Goal: Task Accomplishment & Management: Manage account settings

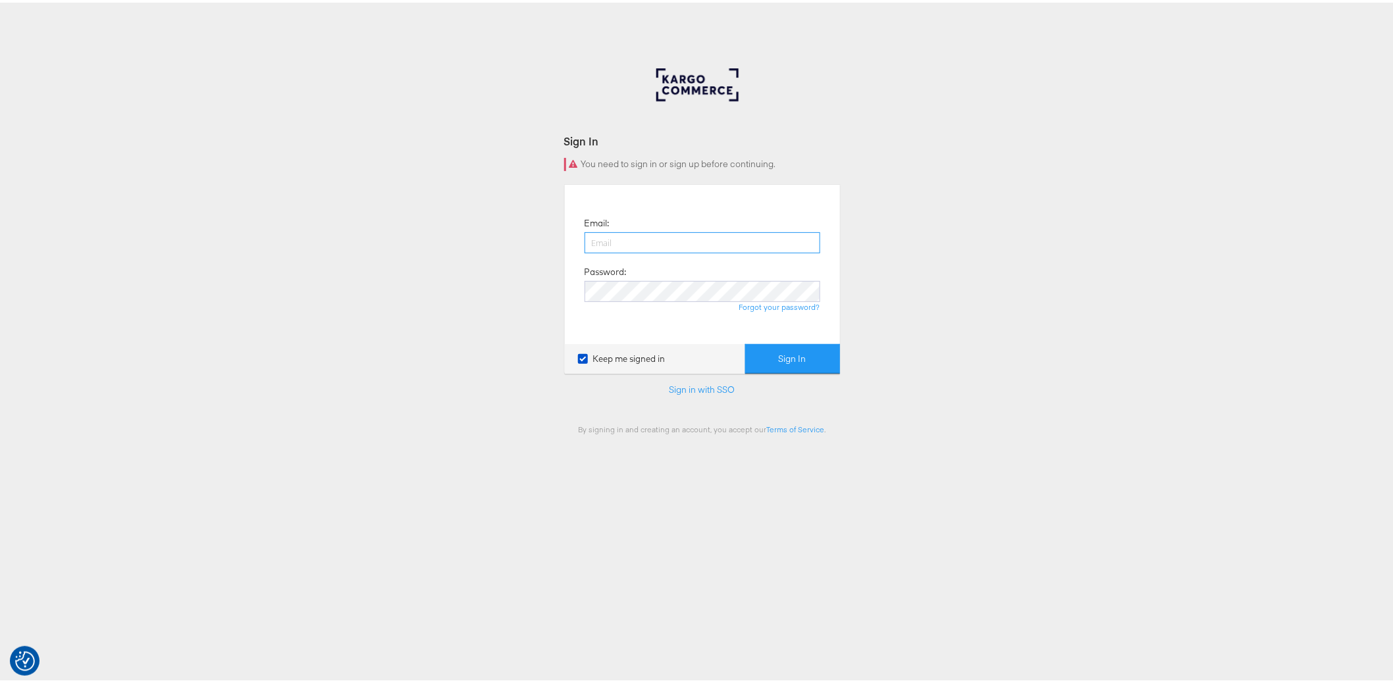
type input "[PERSON_NAME][EMAIL_ADDRESS][DOMAIN_NAME]"
click at [785, 353] on button "Sign In" at bounding box center [792, 357] width 95 height 30
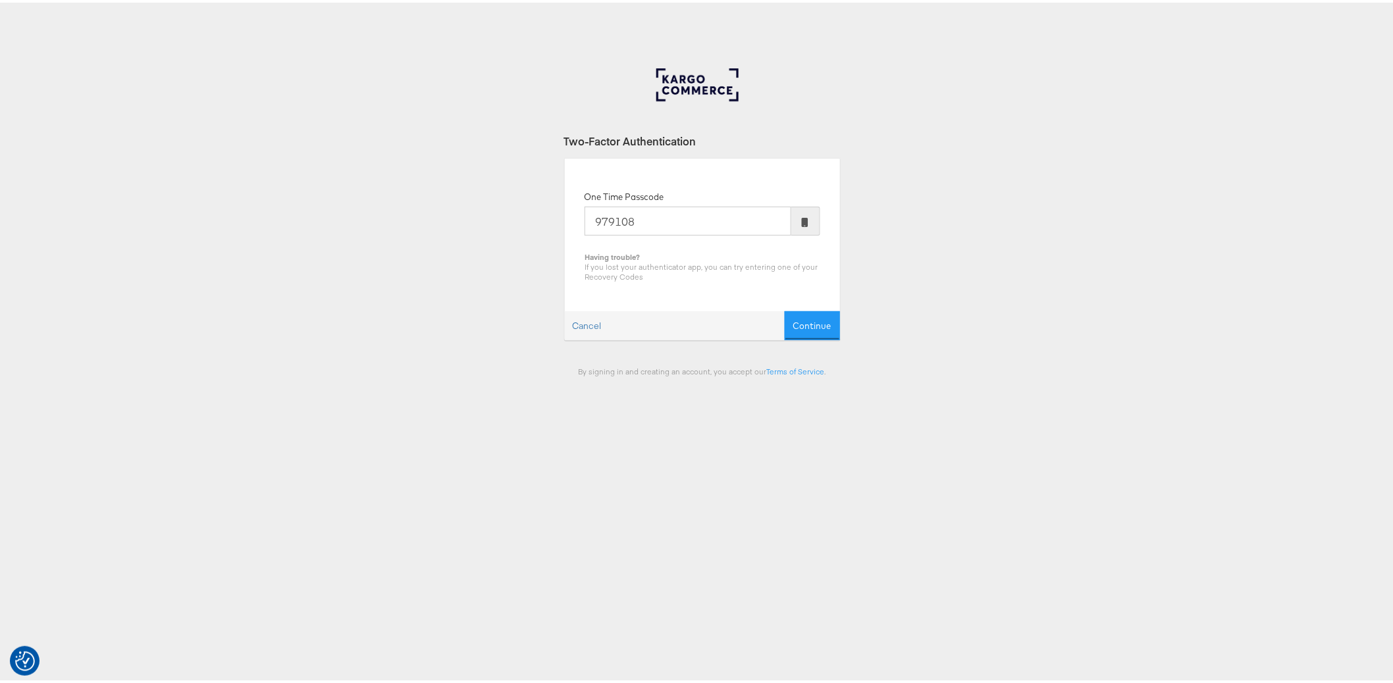
type input "979108"
click at [784, 309] on button "Continue" at bounding box center [811, 324] width 55 height 30
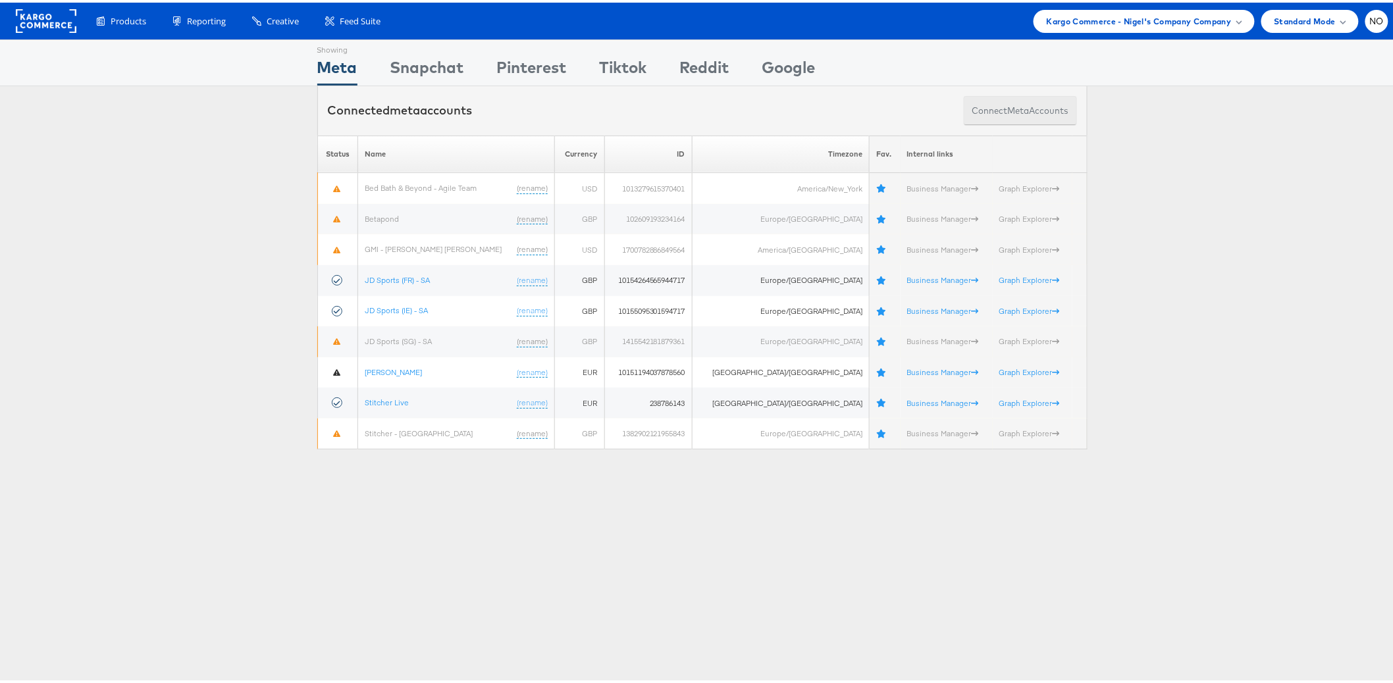
click at [985, 108] on button "Connect meta Accounts" at bounding box center [1019, 108] width 113 height 30
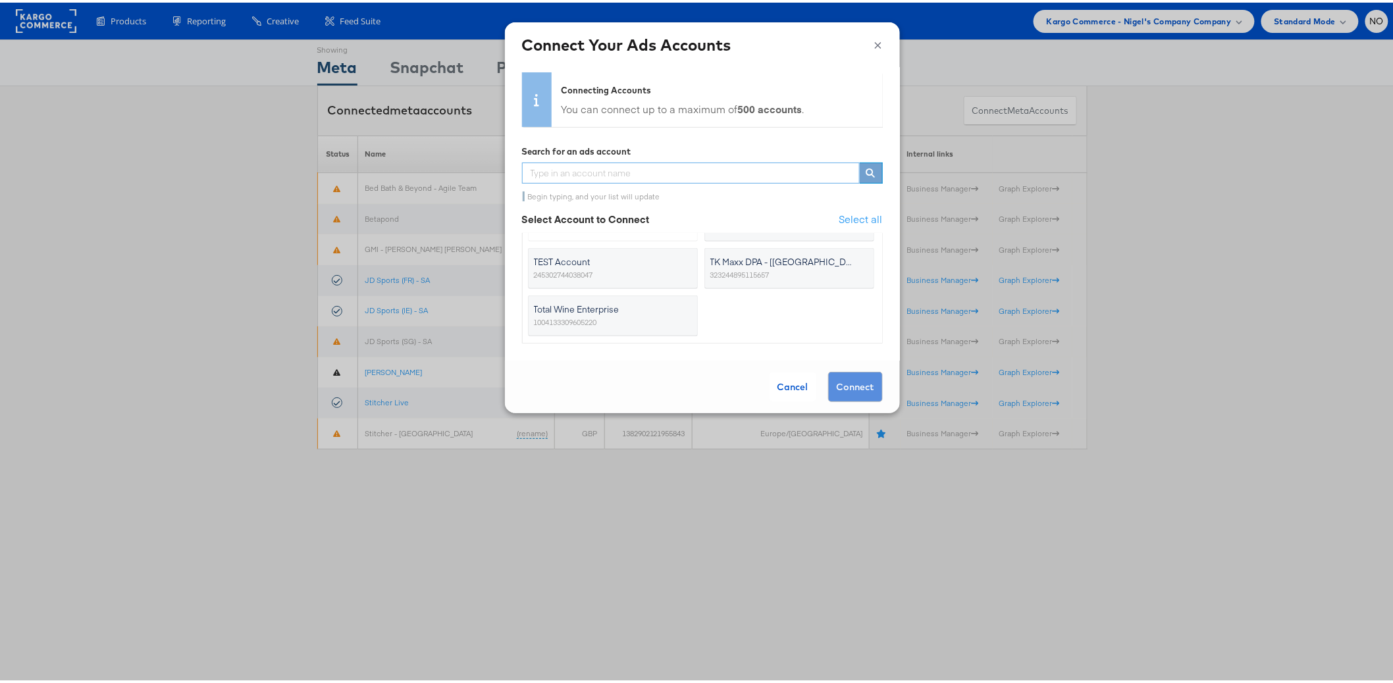
scroll to position [333, 0]
click at [605, 295] on span "Total Wine Enterprise" at bounding box center [605, 301] width 142 height 13
click at [0, 0] on input "Total Wine Enterprise 1004133309605220" at bounding box center [0, 0] width 0 height 0
click at [850, 386] on button "Connect" at bounding box center [855, 384] width 55 height 30
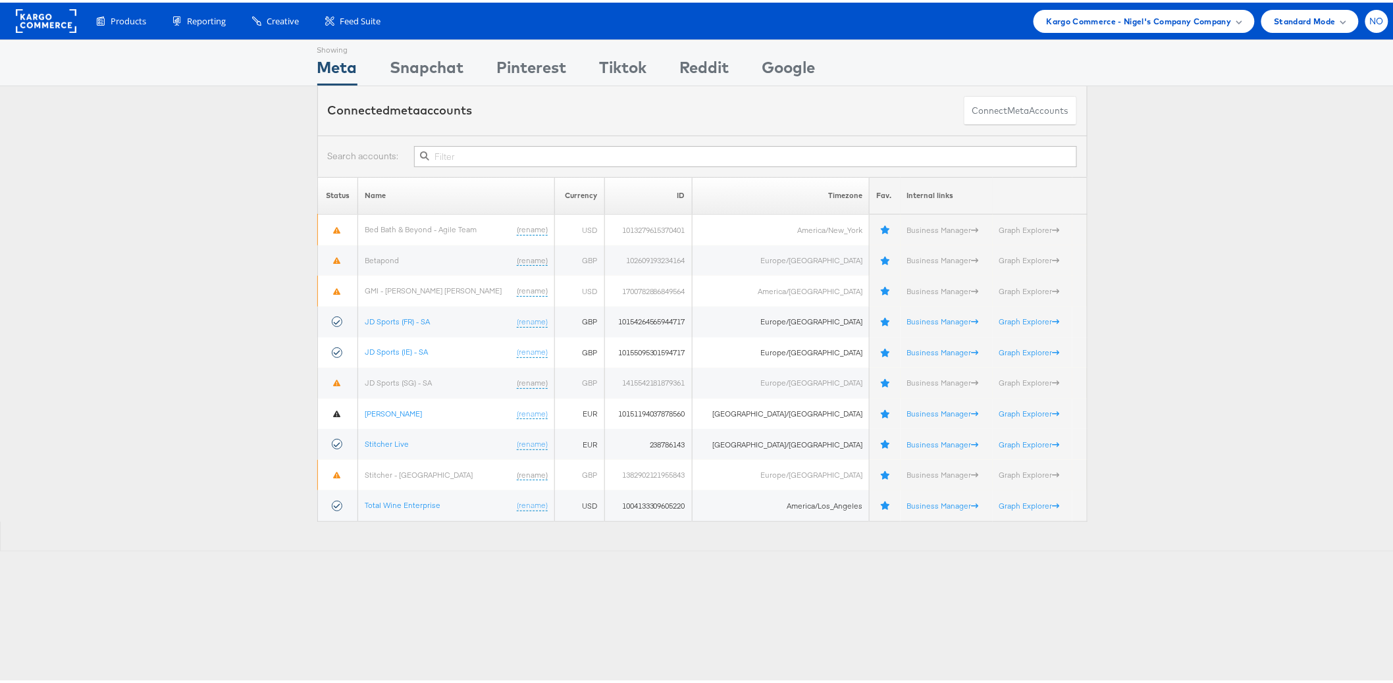
click at [1370, 17] on span "NO" at bounding box center [1377, 18] width 14 height 9
click at [1316, 118] on link "Internal Dashboard" at bounding box center [1321, 124] width 113 height 13
click at [1169, 126] on div "Connected meta accounts Connect meta Accounts" at bounding box center [702, 108] width 1404 height 49
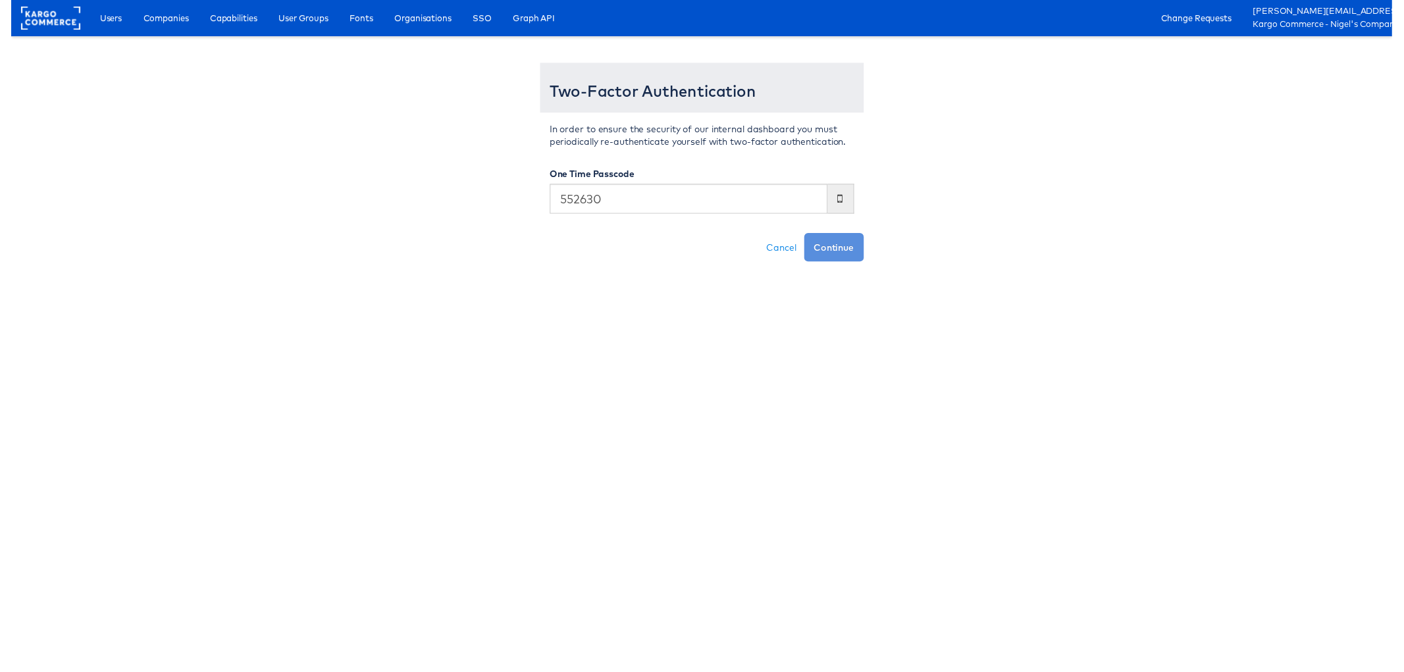
type input "552630"
click at [806, 237] on button "Continue" at bounding box center [836, 251] width 61 height 29
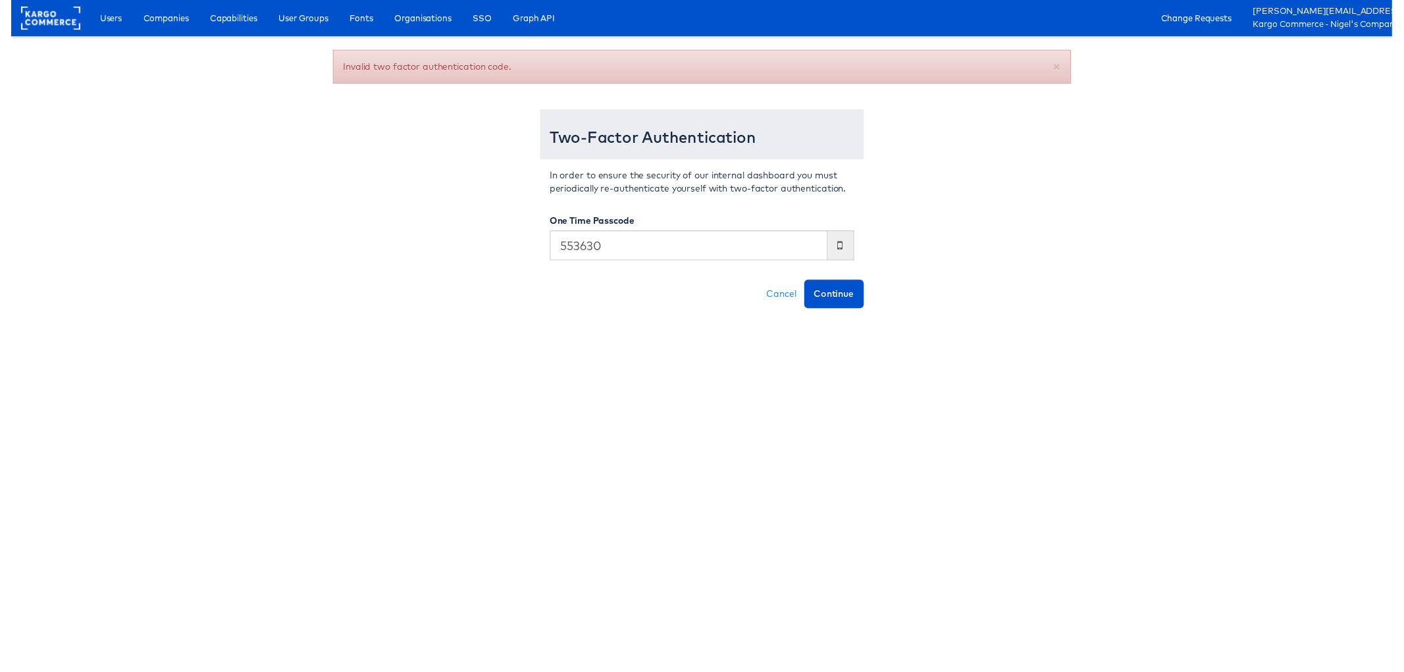
type input "553630"
click at [806, 284] on button "Continue" at bounding box center [836, 298] width 61 height 29
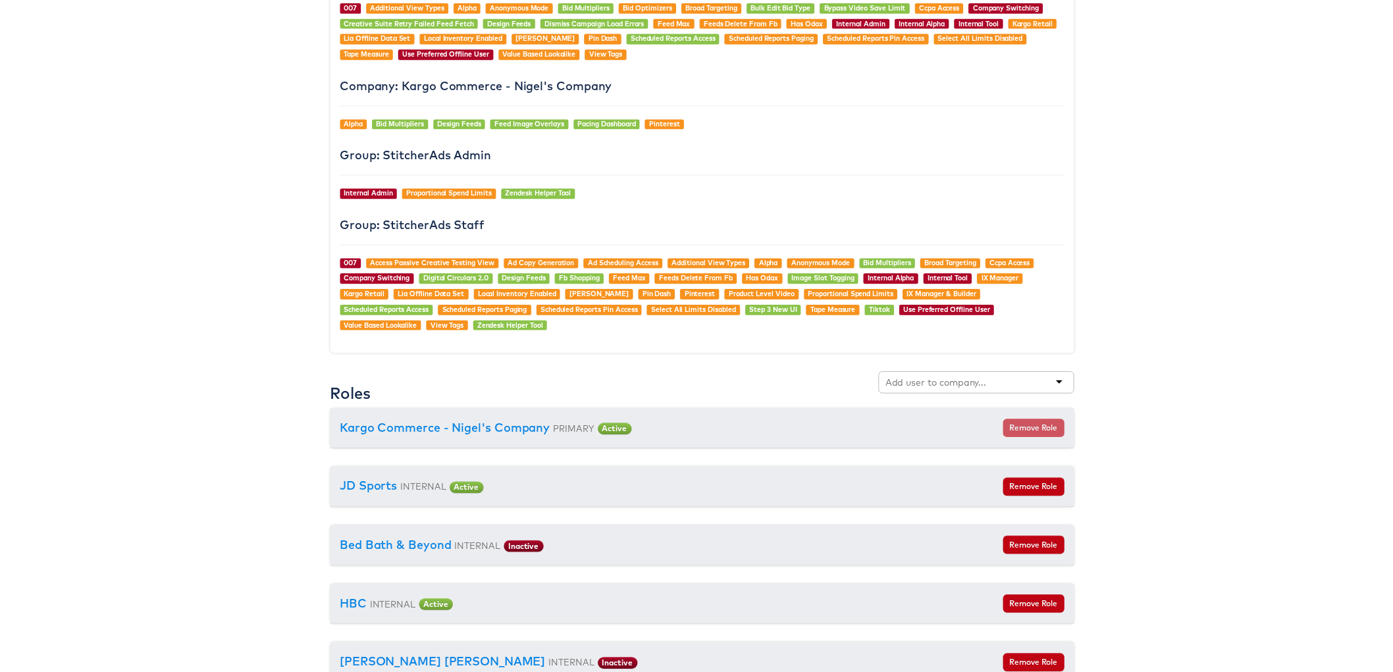
scroll to position [1361, 0]
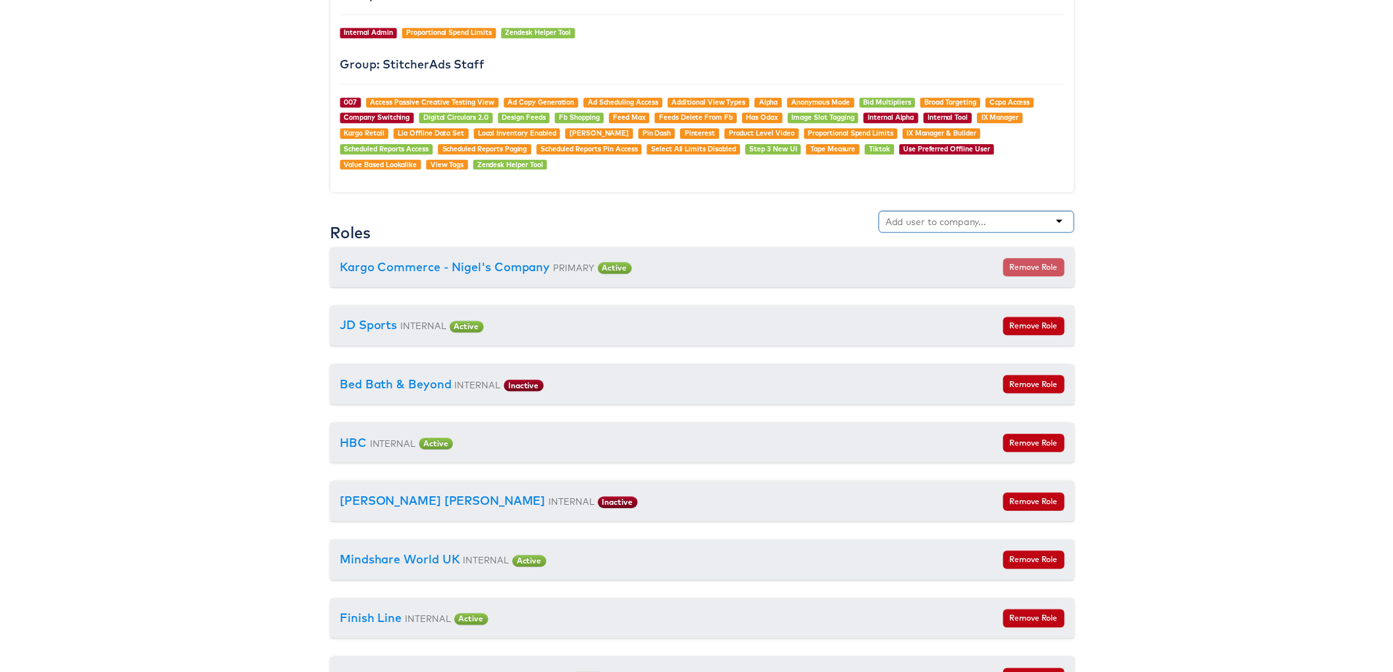
click at [974, 217] on input "text" at bounding box center [939, 223] width 104 height 13
click at [1057, 213] on div "Adkit" at bounding box center [978, 224] width 197 height 22
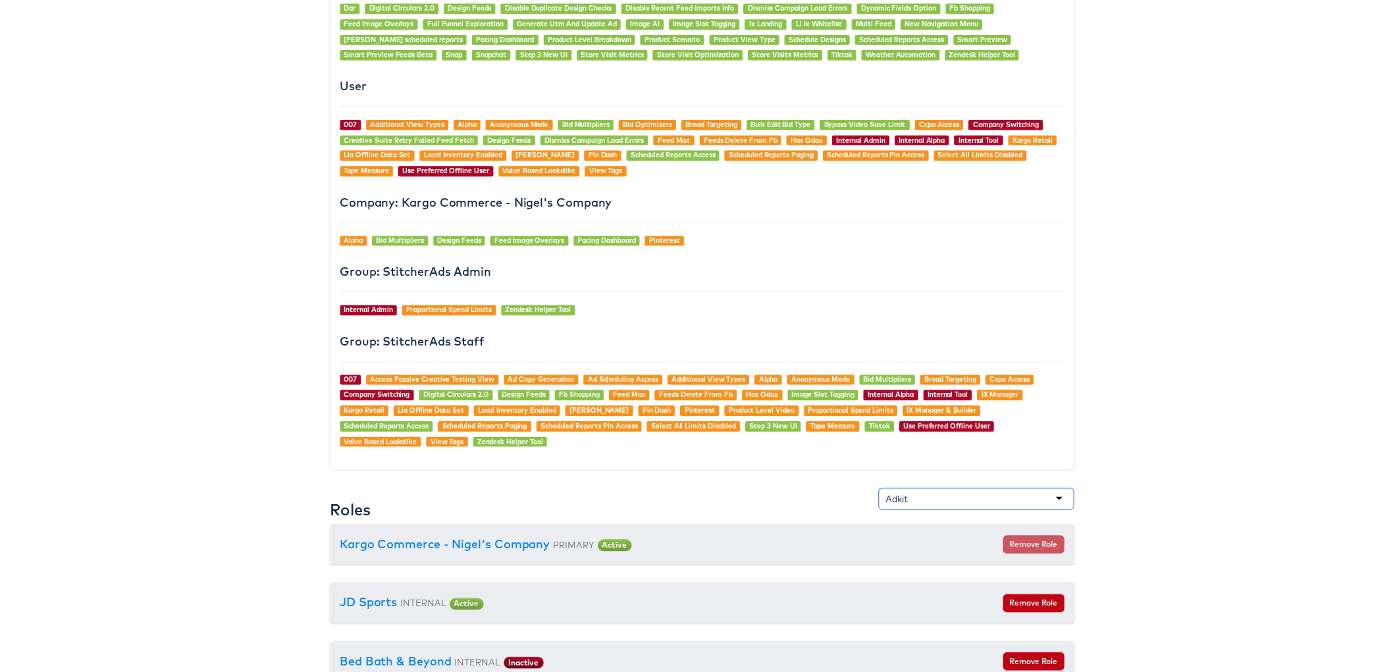
scroll to position [0, 0]
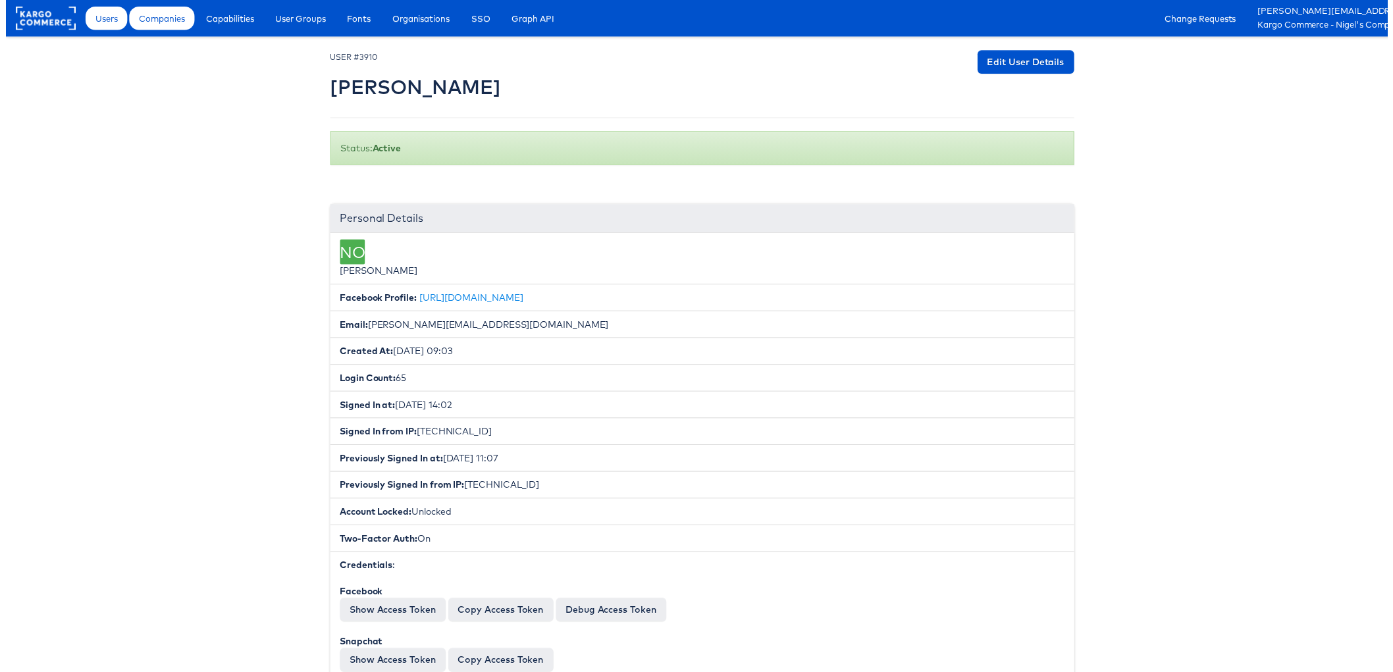
type input "Adkit"
click at [169, 22] on span "Companies" at bounding box center [157, 18] width 46 height 13
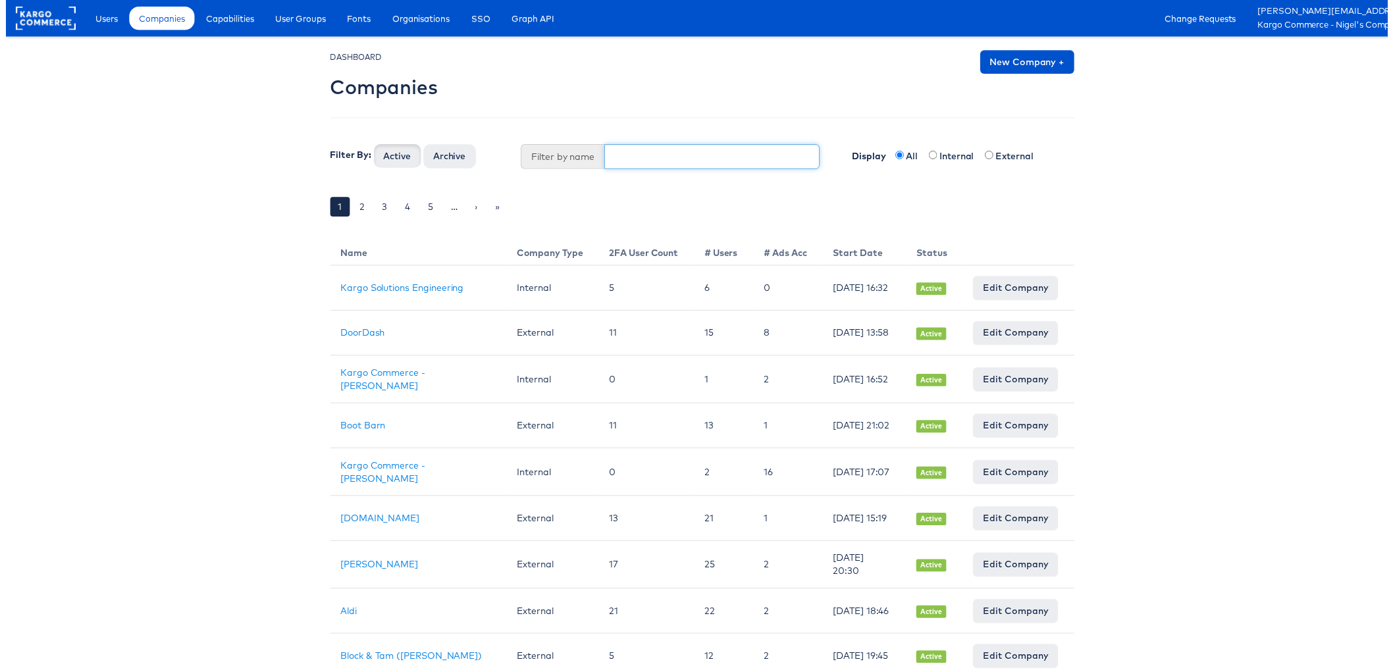
click at [664, 156] on input "text" at bounding box center [711, 157] width 217 height 25
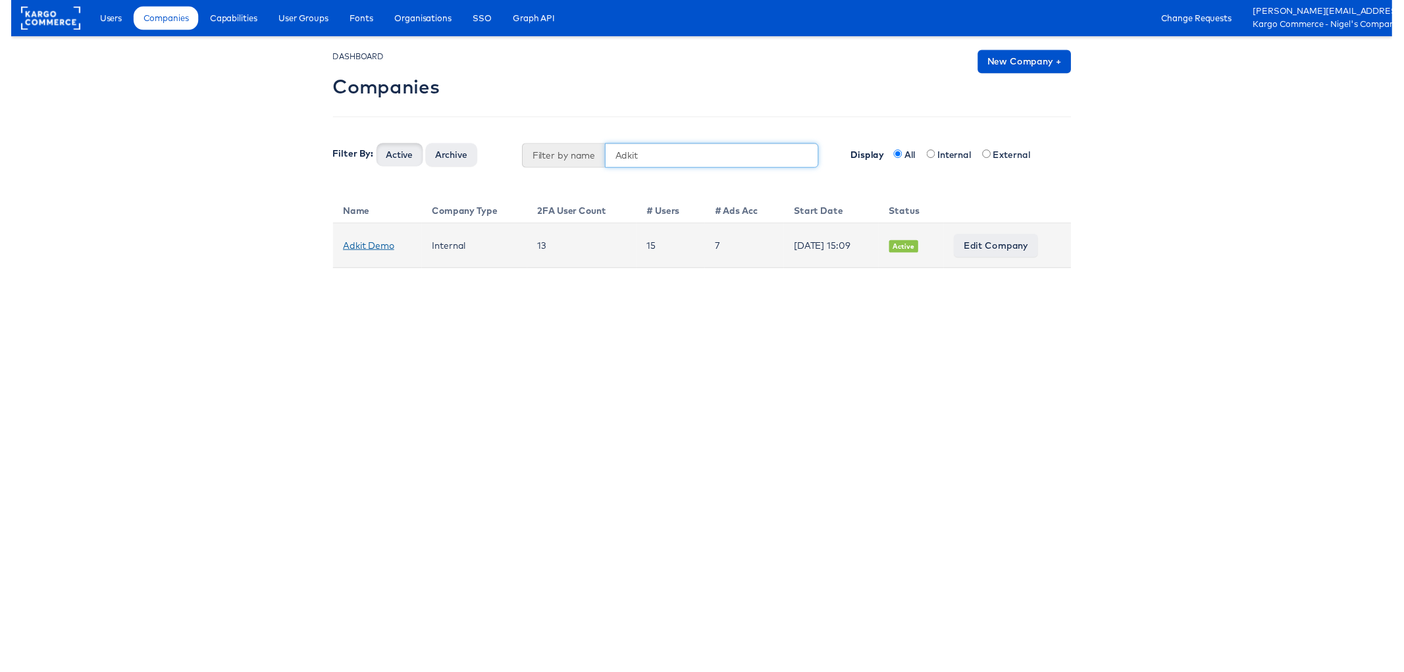
type input "Adkit"
click at [361, 247] on link "Adkit Demo" at bounding box center [364, 250] width 52 height 12
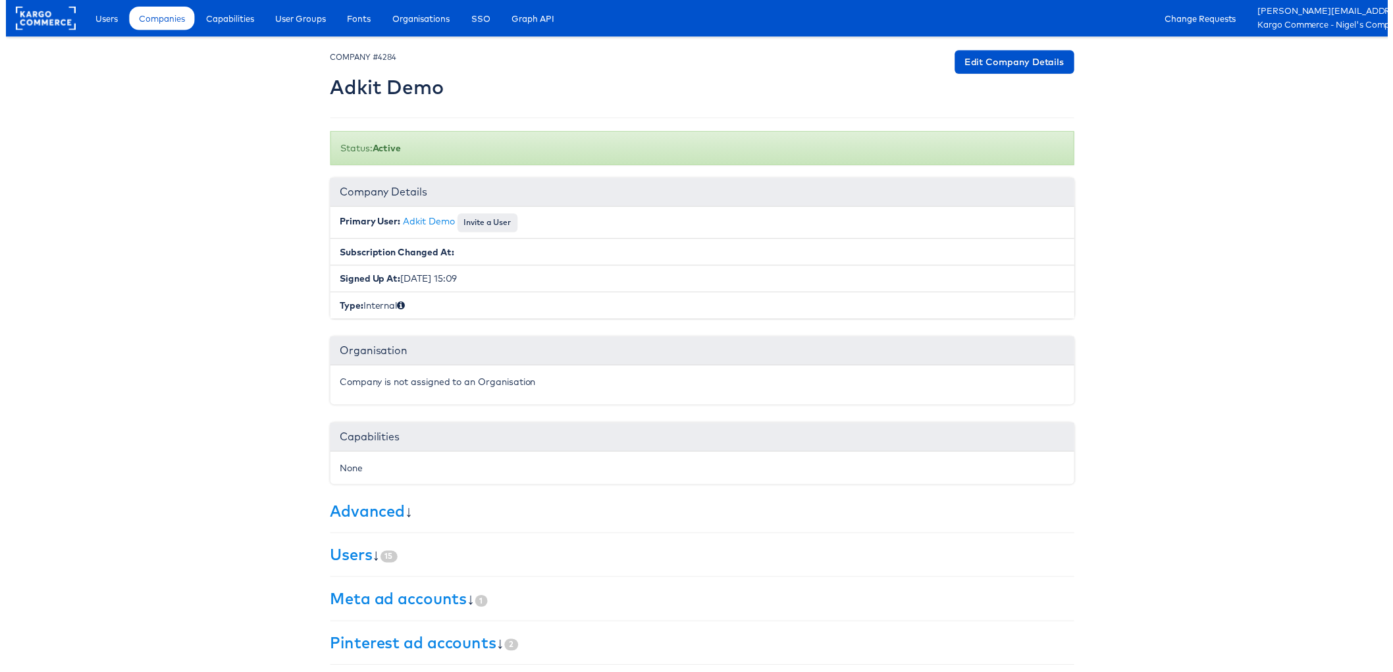
scroll to position [95, 0]
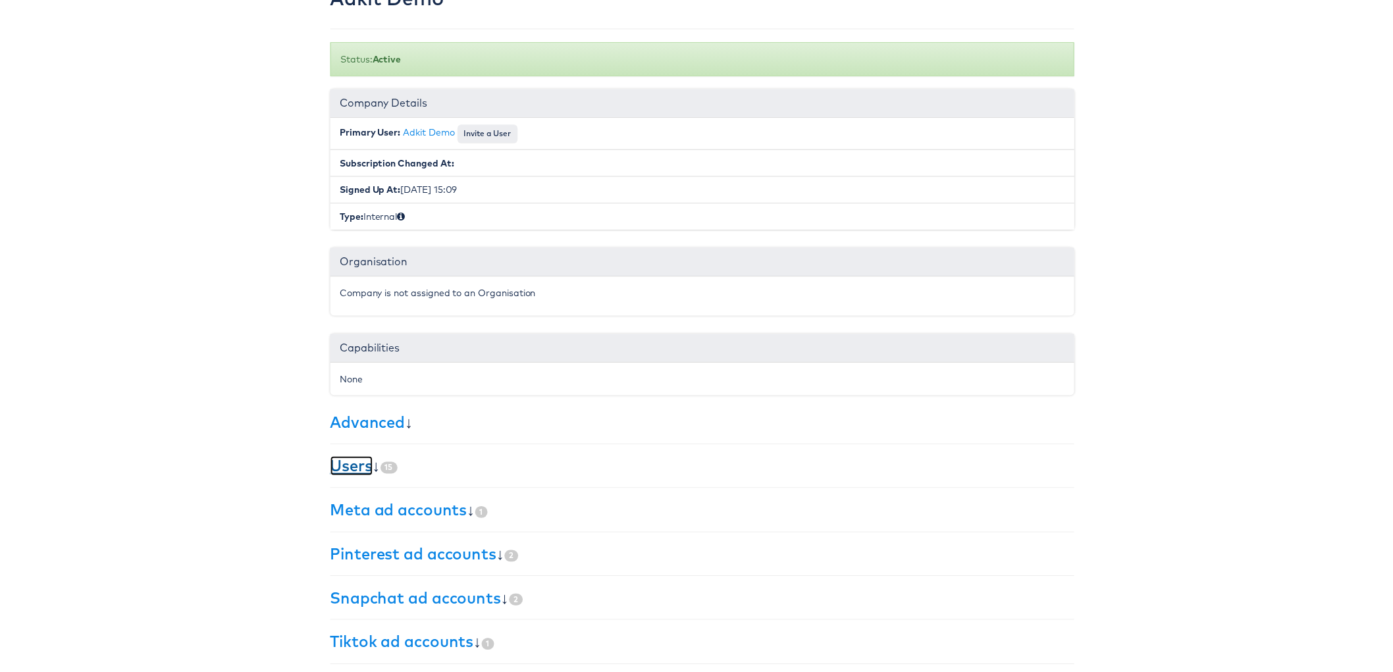
click at [340, 463] on link "Users" at bounding box center [348, 470] width 43 height 20
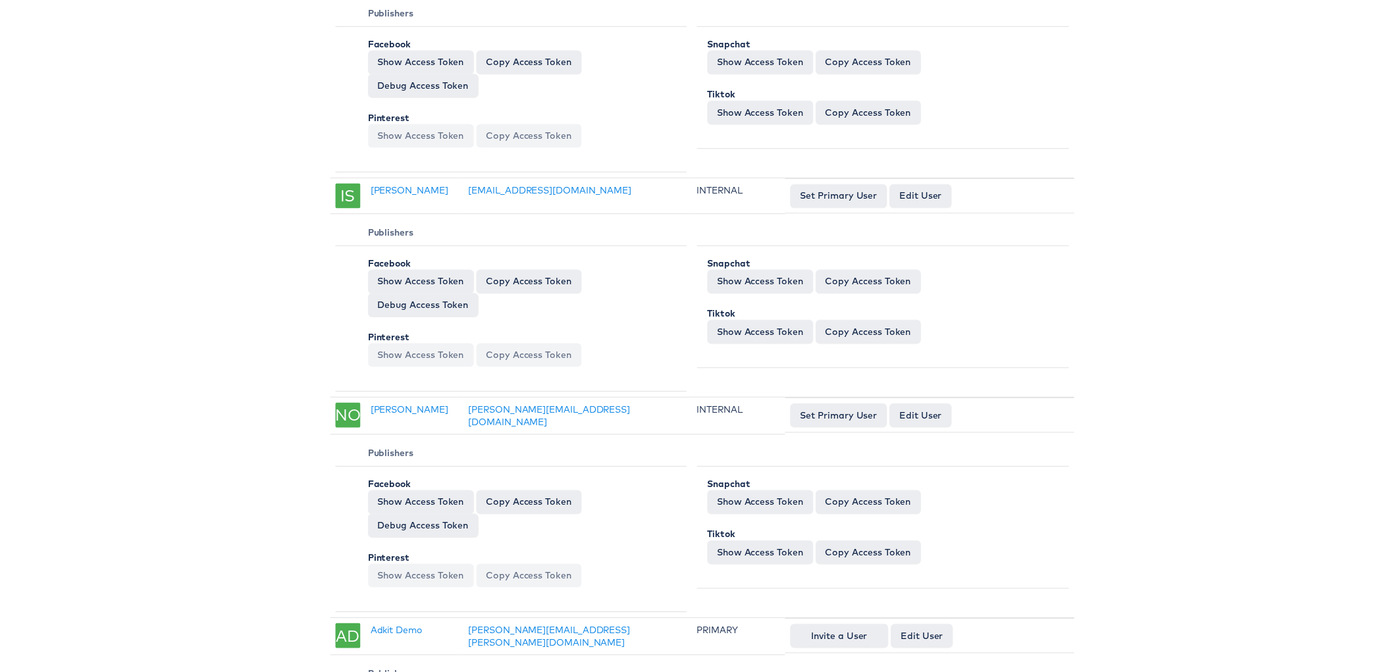
scroll to position [744, 0]
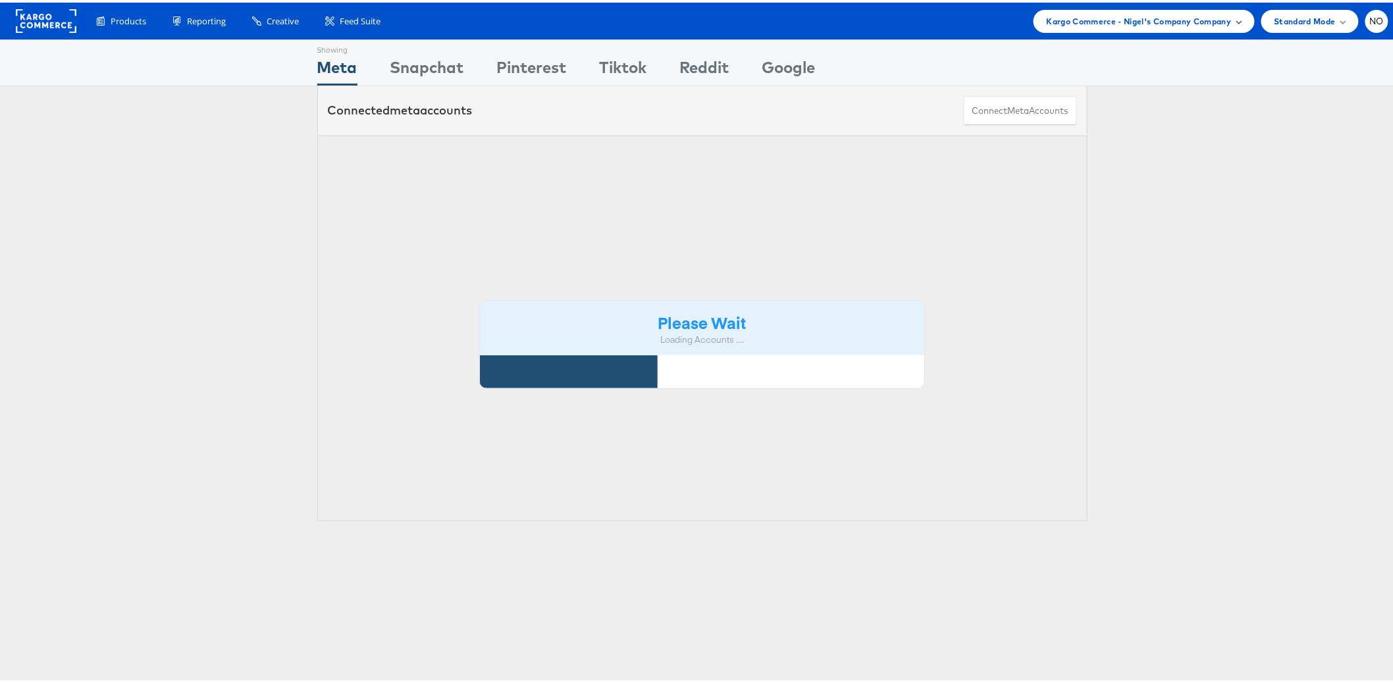
click at [1214, 15] on span "Kargo Commerce - Nigel's Company Company" at bounding box center [1138, 19] width 185 height 14
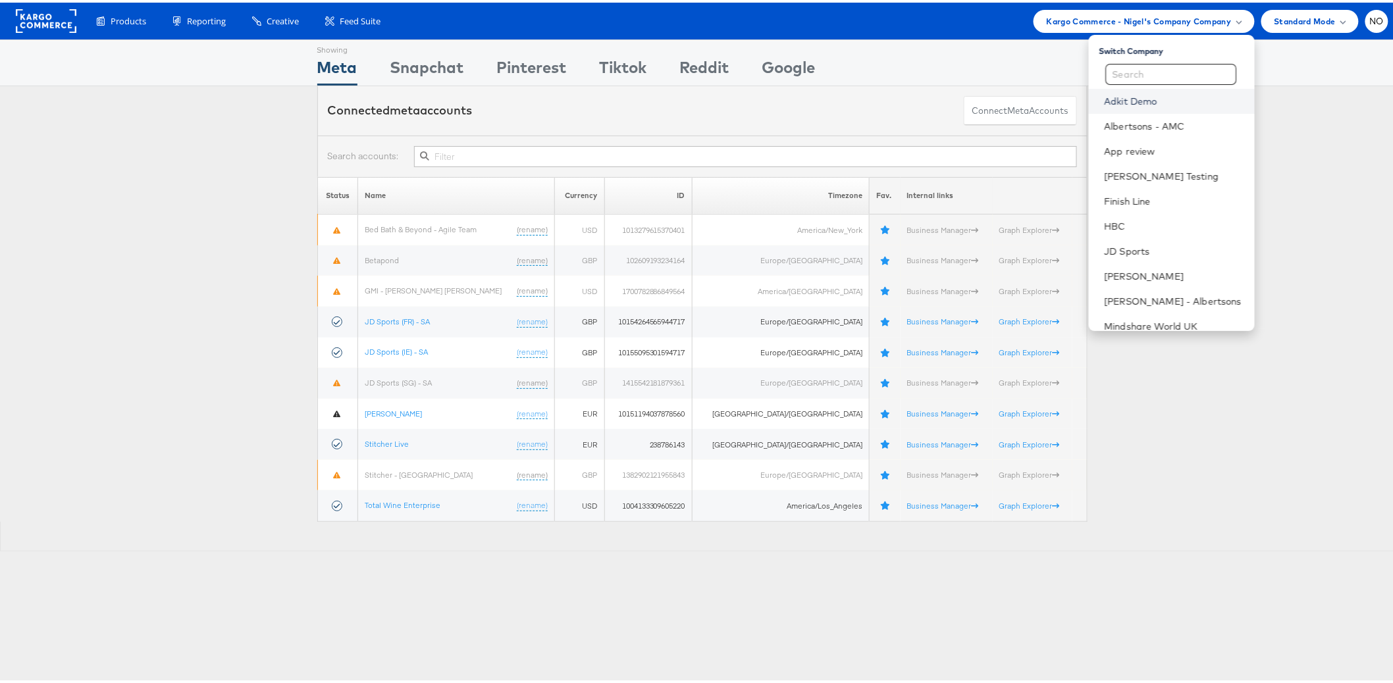
click at [1162, 101] on link "Adkit Demo" at bounding box center [1173, 98] width 139 height 13
